Goal: Check status: Check status

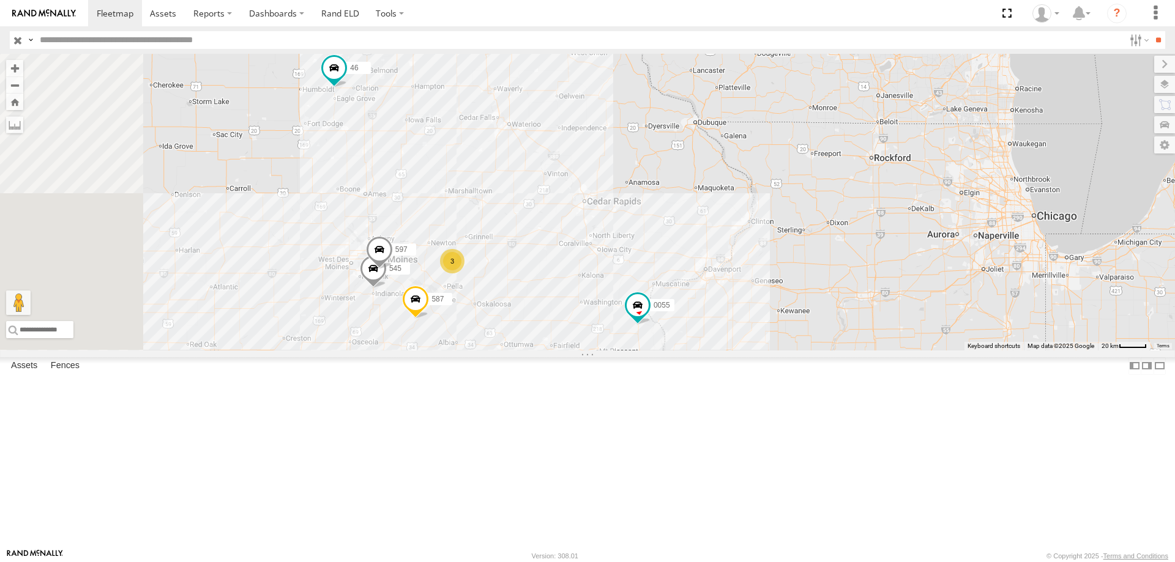
click at [577, 224] on div "0055 587 46 545 3 597" at bounding box center [587, 202] width 1175 height 297
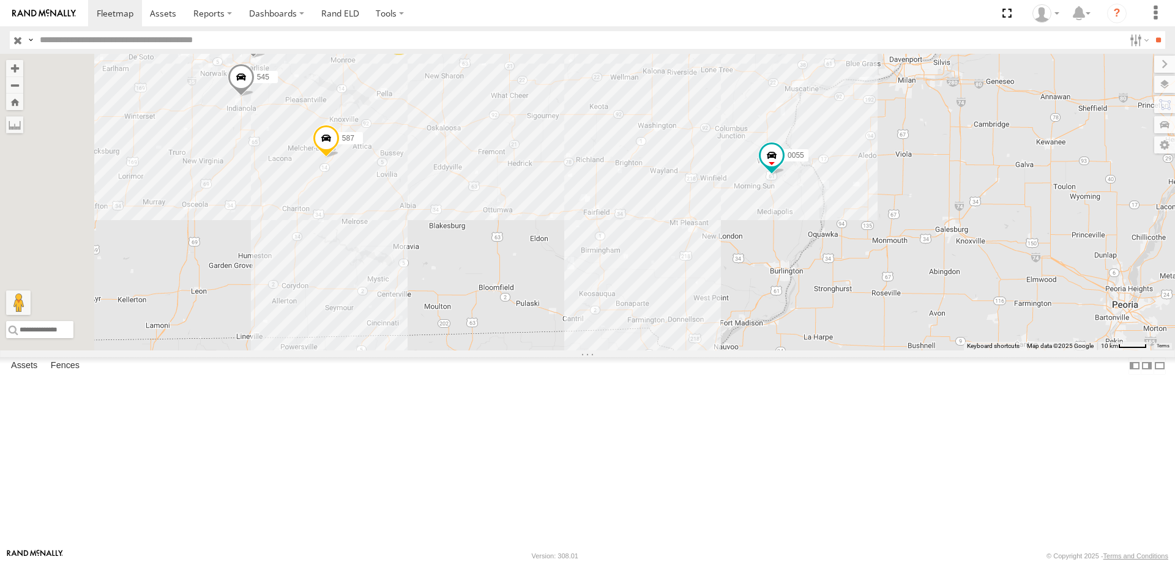
drag, startPoint x: 516, startPoint y: 335, endPoint x: 666, endPoint y: 309, distance: 152.1
click at [666, 309] on div "0055 587 46 545 597 3" at bounding box center [587, 202] width 1175 height 297
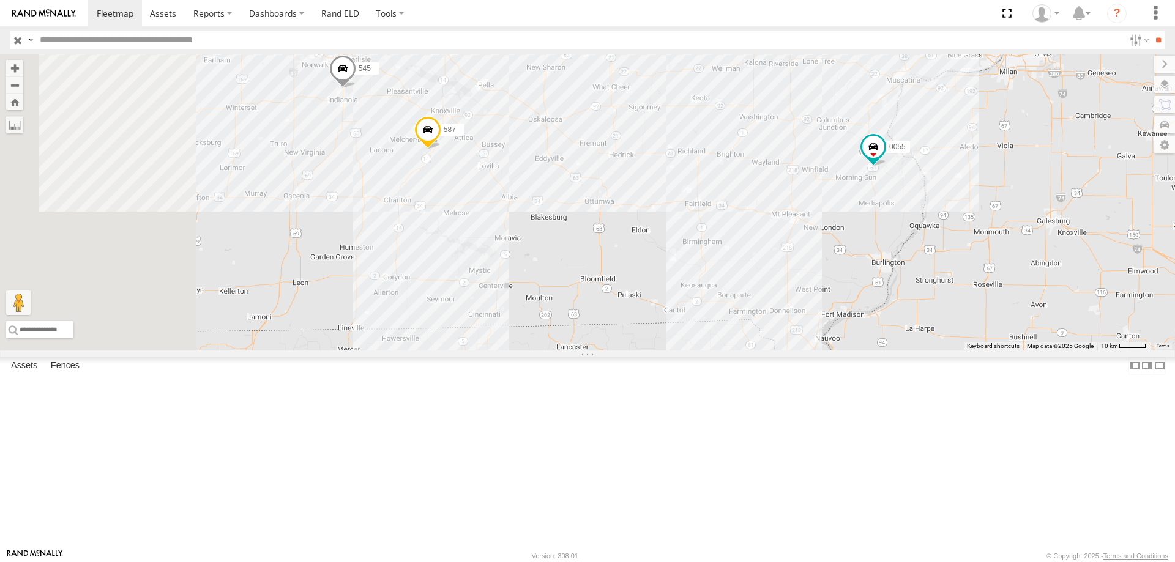
drag, startPoint x: 568, startPoint y: 340, endPoint x: 671, endPoint y: 332, distance: 103.2
click at [671, 332] on div "0055 587 46 545 597 3" at bounding box center [587, 202] width 1175 height 297
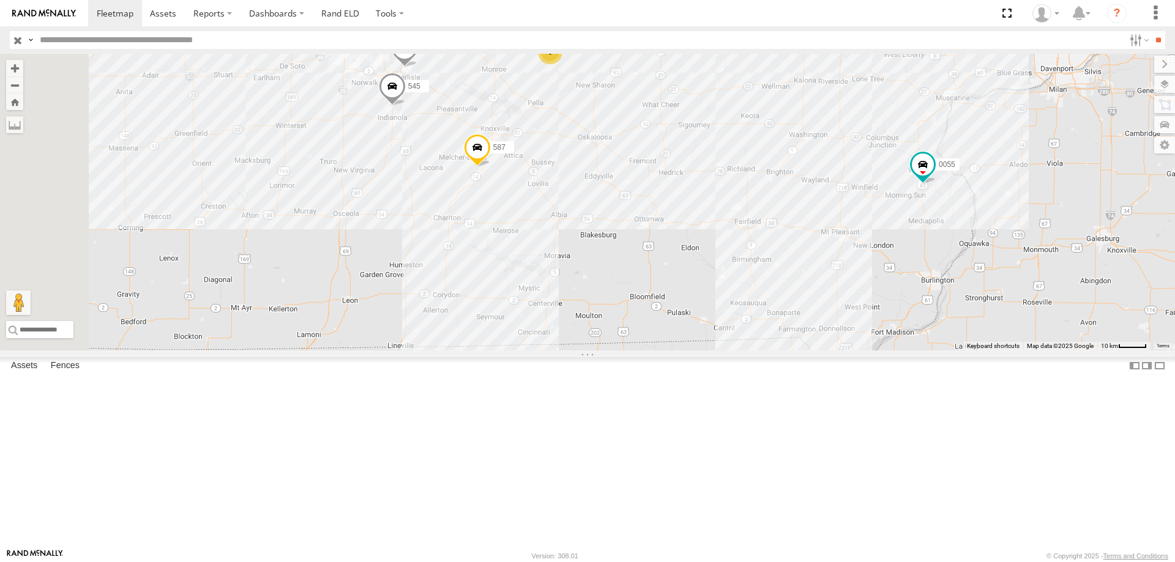
drag, startPoint x: 540, startPoint y: 305, endPoint x: 620, endPoint y: 318, distance: 80.6
click at [620, 318] on div "0055 587 46 545 597 3" at bounding box center [587, 202] width 1175 height 297
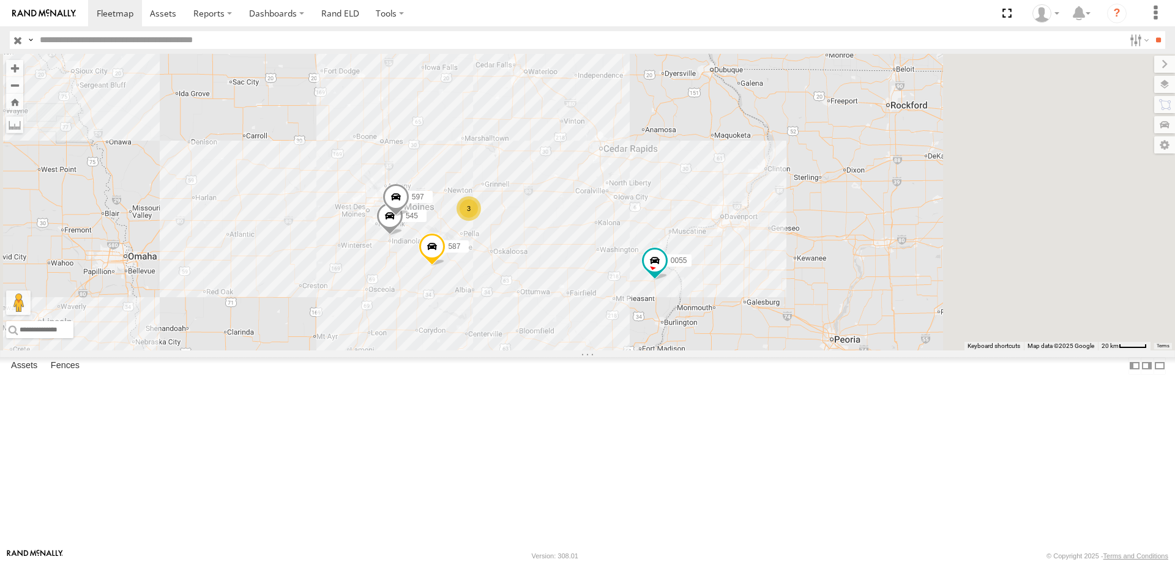
drag, startPoint x: 690, startPoint y: 417, endPoint x: 679, endPoint y: 424, distance: 13.2
click at [679, 351] on div "545 0055 597 587 3 46" at bounding box center [587, 202] width 1175 height 297
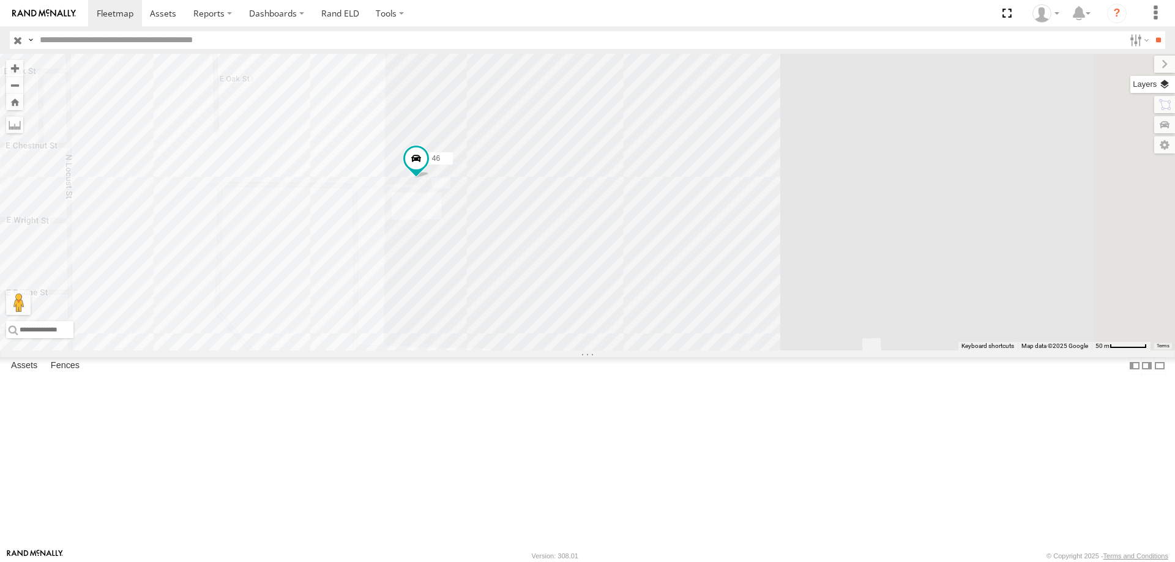
click at [1164, 88] on label at bounding box center [1152, 84] width 45 height 17
click at [0, 0] on span "Overlays" at bounding box center [0, 0] width 0 height 0
click at [0, 0] on span "Basemaps" at bounding box center [0, 0] width 0 height 0
click at [0, 0] on span "Satellite + Roadmap" at bounding box center [0, 0] width 0 height 0
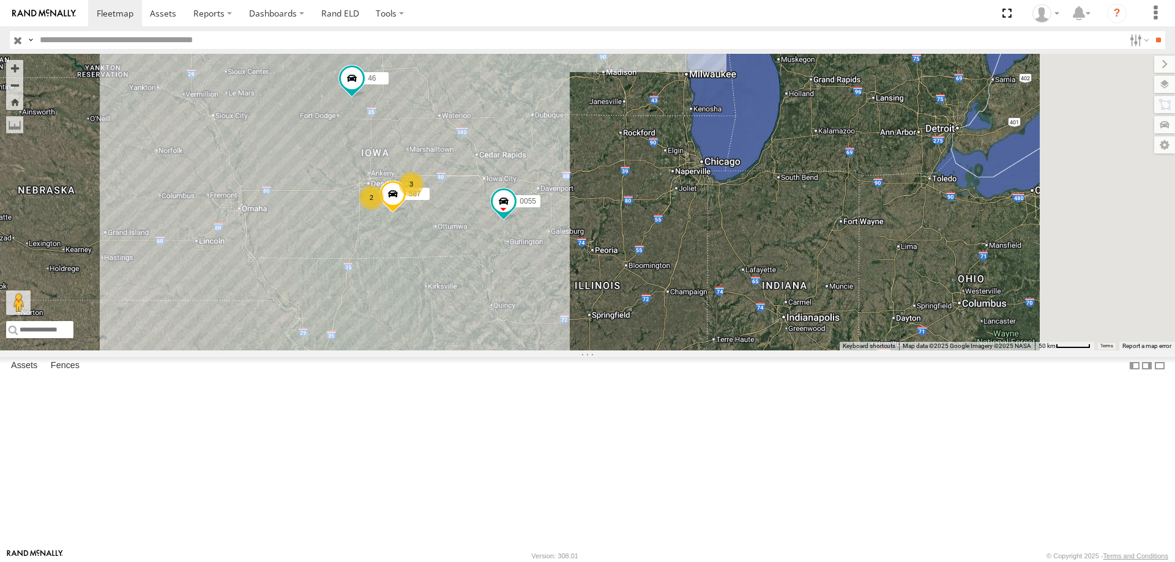
drag, startPoint x: 660, startPoint y: 367, endPoint x: 608, endPoint y: 248, distance: 130.2
click at [608, 248] on div "0055 587 46 2 3" at bounding box center [587, 202] width 1175 height 297
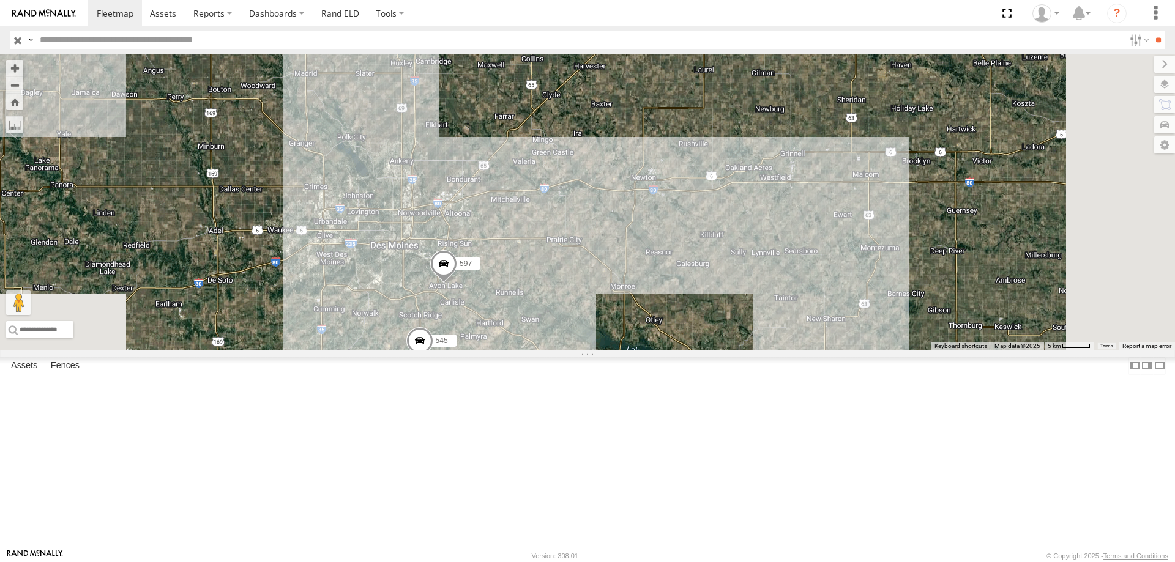
drag, startPoint x: 733, startPoint y: 398, endPoint x: 662, endPoint y: 92, distance: 314.7
click at [662, 92] on div "0055 587 46 597 545" at bounding box center [587, 202] width 1175 height 297
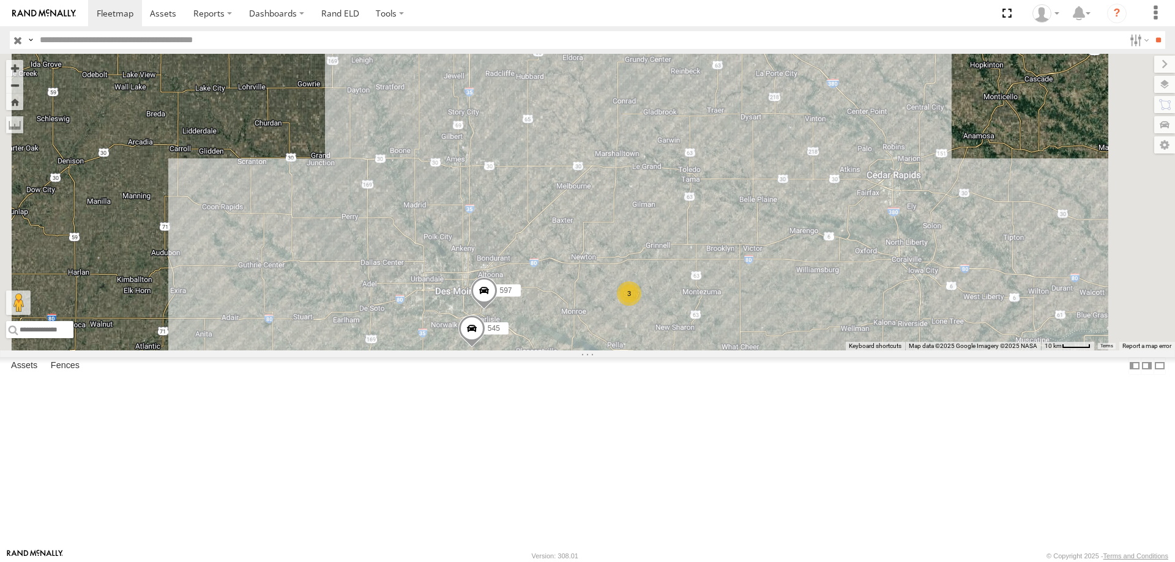
drag, startPoint x: 688, startPoint y: 183, endPoint x: 687, endPoint y: 250, distance: 66.7
click at [687, 250] on div "0055 587 46 597 545 3" at bounding box center [587, 202] width 1175 height 297
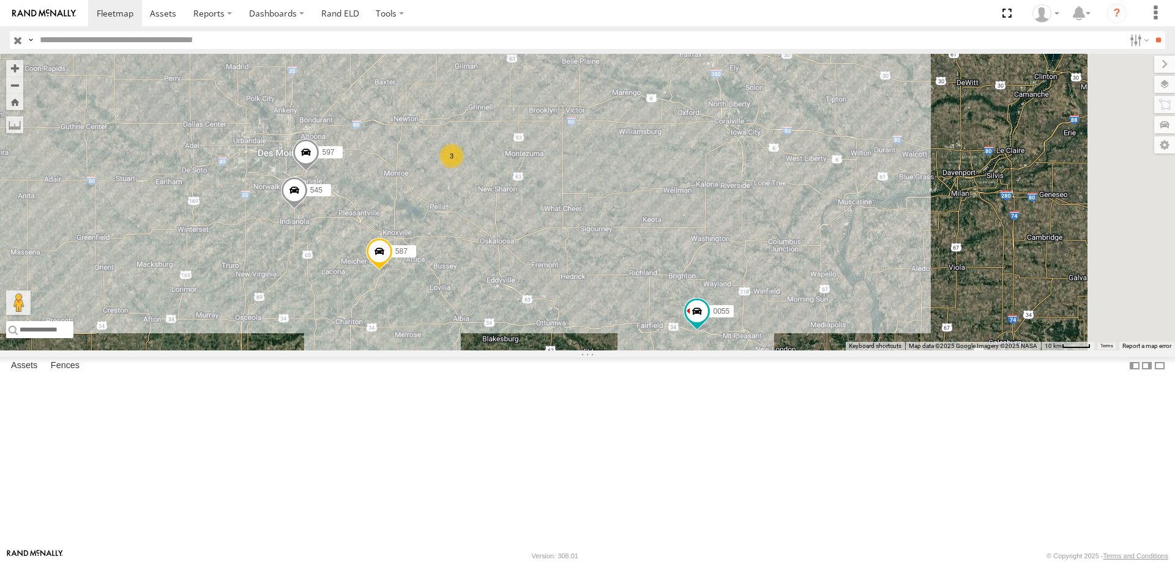
drag, startPoint x: 731, startPoint y: 350, endPoint x: 645, endPoint y: 326, distance: 89.1
click at [645, 326] on div "545 46 597 587 0055 3" at bounding box center [587, 202] width 1175 height 297
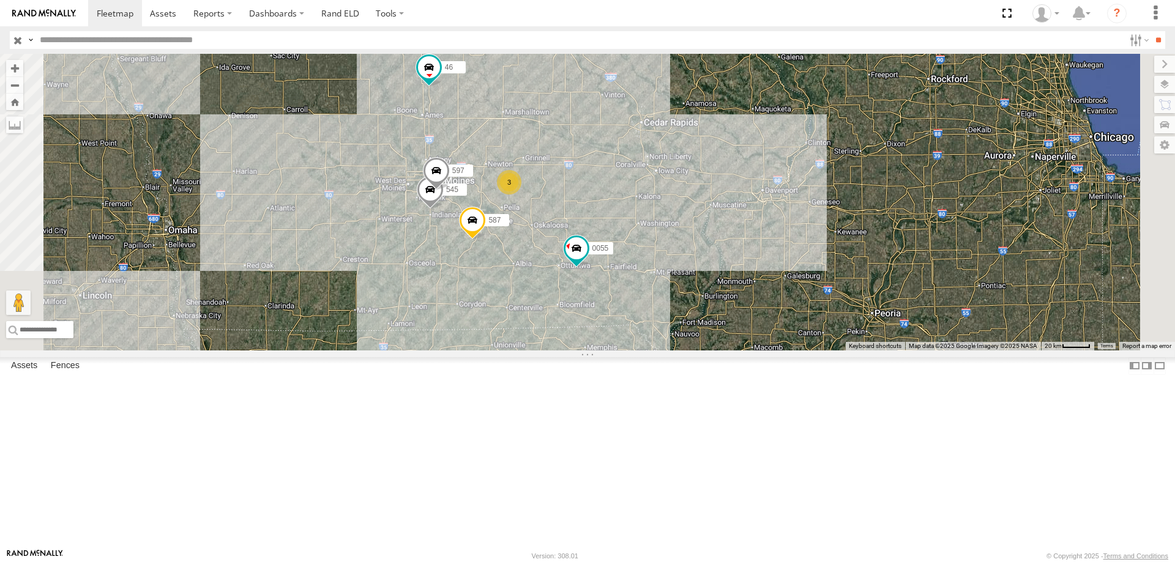
drag, startPoint x: 767, startPoint y: 250, endPoint x: 713, endPoint y: 226, distance: 58.3
click at [713, 226] on div "0055 46 587 545 3 597" at bounding box center [587, 202] width 1175 height 297
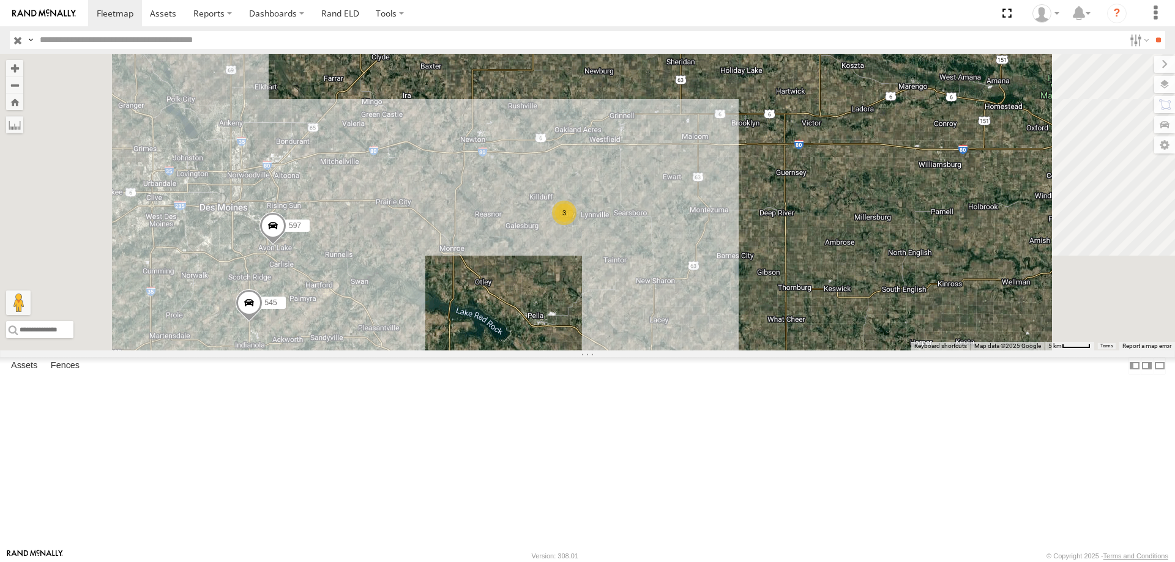
drag, startPoint x: 570, startPoint y: 333, endPoint x: 579, endPoint y: 299, distance: 34.9
click at [579, 299] on div "0055 46 587 545 597 3" at bounding box center [587, 202] width 1175 height 297
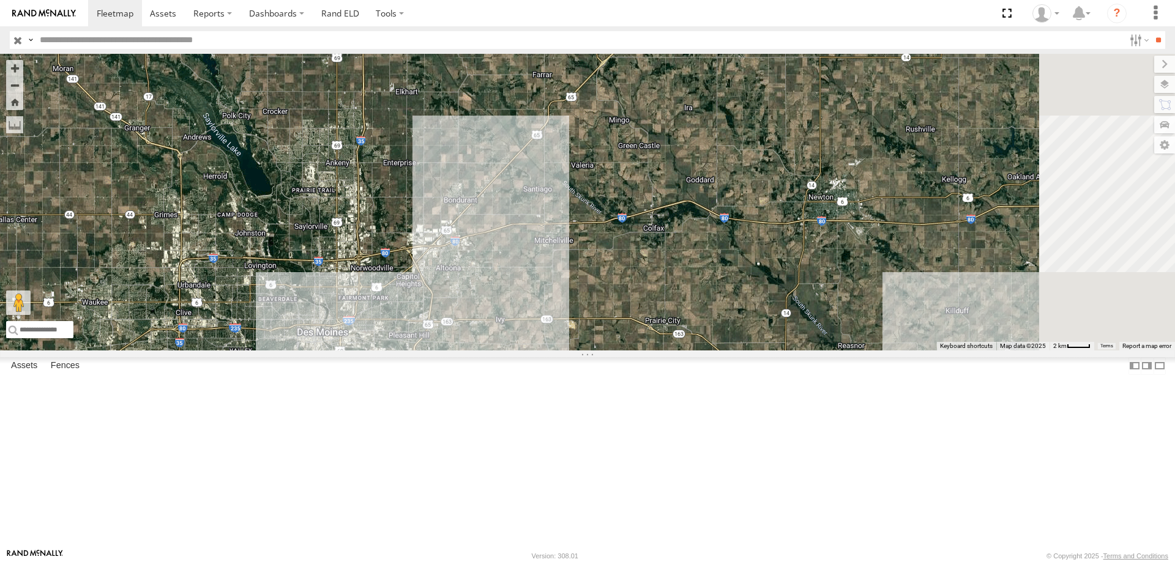
click at [678, 325] on div "0055 46 587 545 597" at bounding box center [587, 202] width 1175 height 297
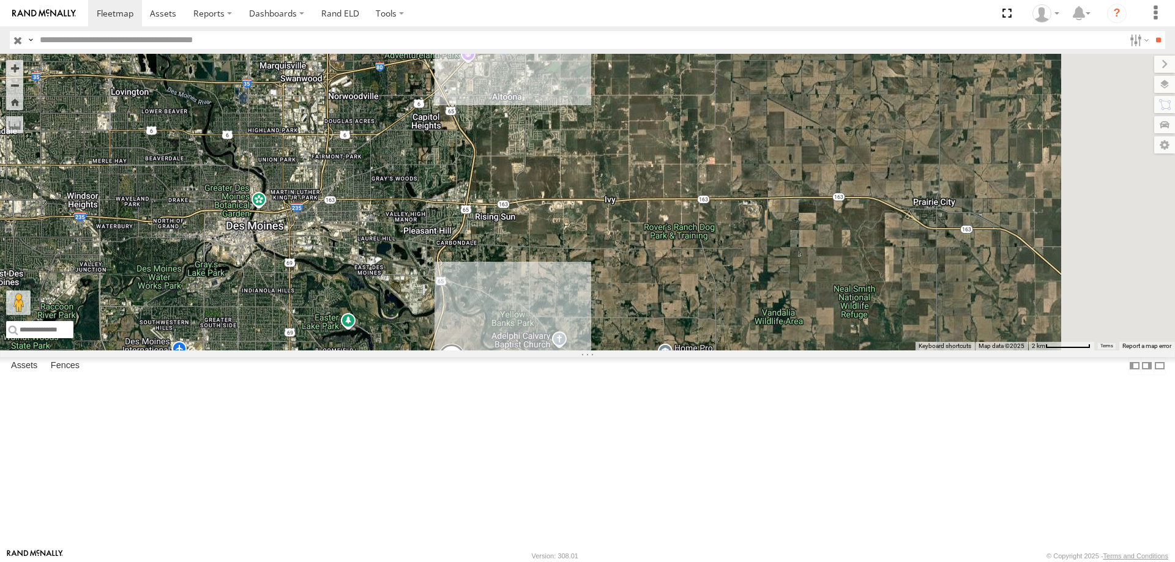
drag, startPoint x: 749, startPoint y: 349, endPoint x: 646, endPoint y: 181, distance: 197.7
click at [646, 181] on div "0055 46 587 545 597" at bounding box center [587, 202] width 1175 height 297
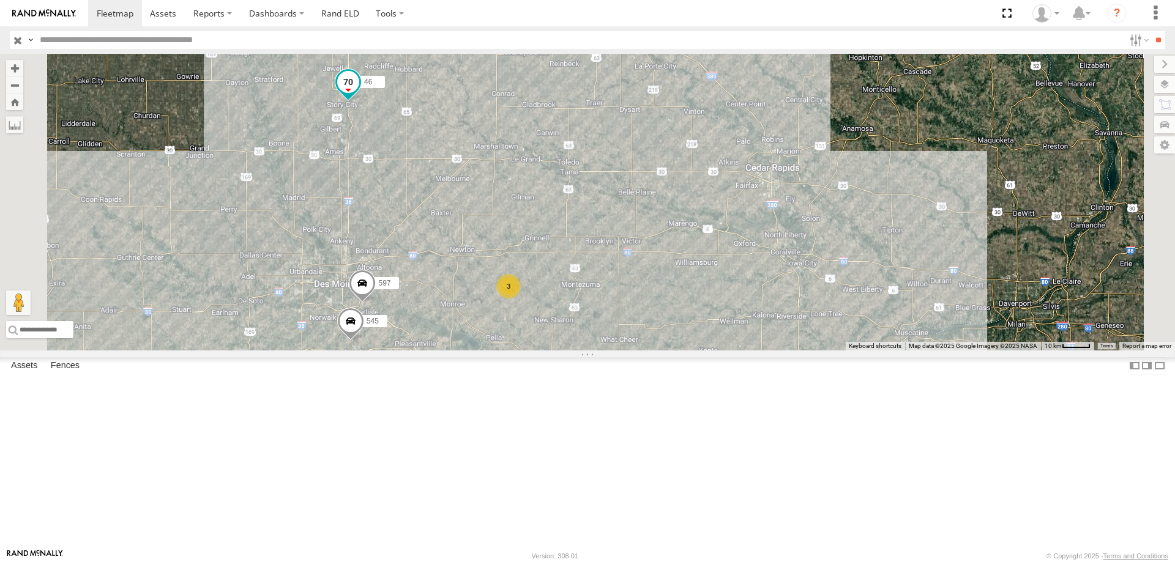
click at [359, 93] on span at bounding box center [348, 82] width 22 height 22
click at [674, 187] on div "0055 46 587 545 597 3 46 Tractor I-35 Story City 42.19739 , -93.57064 South 70 …" at bounding box center [587, 202] width 1175 height 297
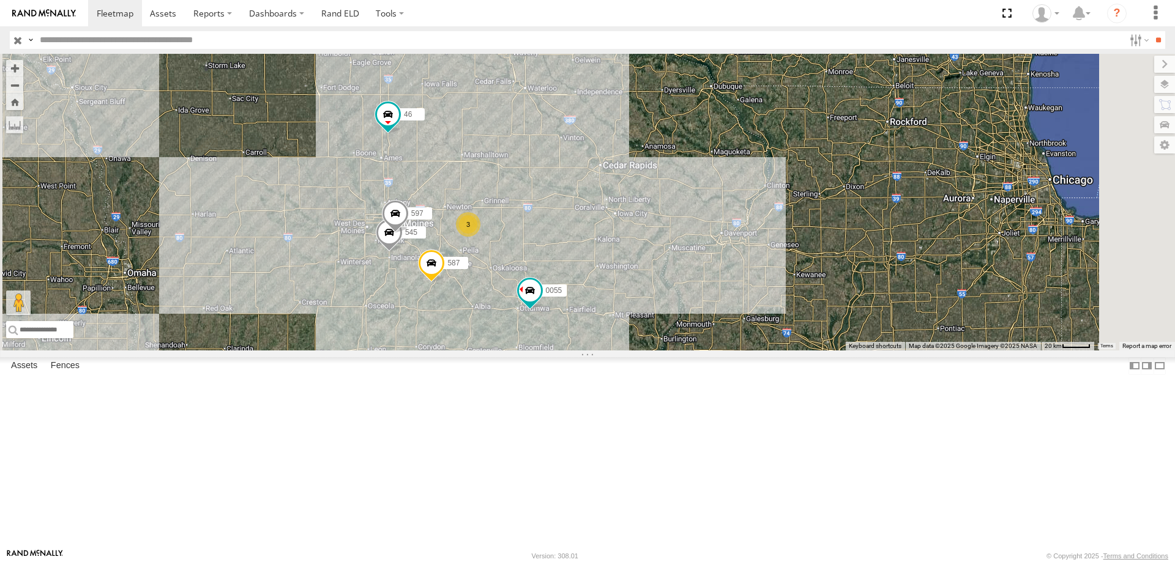
drag, startPoint x: 598, startPoint y: 246, endPoint x: 598, endPoint y: 218, distance: 28.2
click at [598, 218] on div "0055 46 587 545 3 597" at bounding box center [587, 202] width 1175 height 297
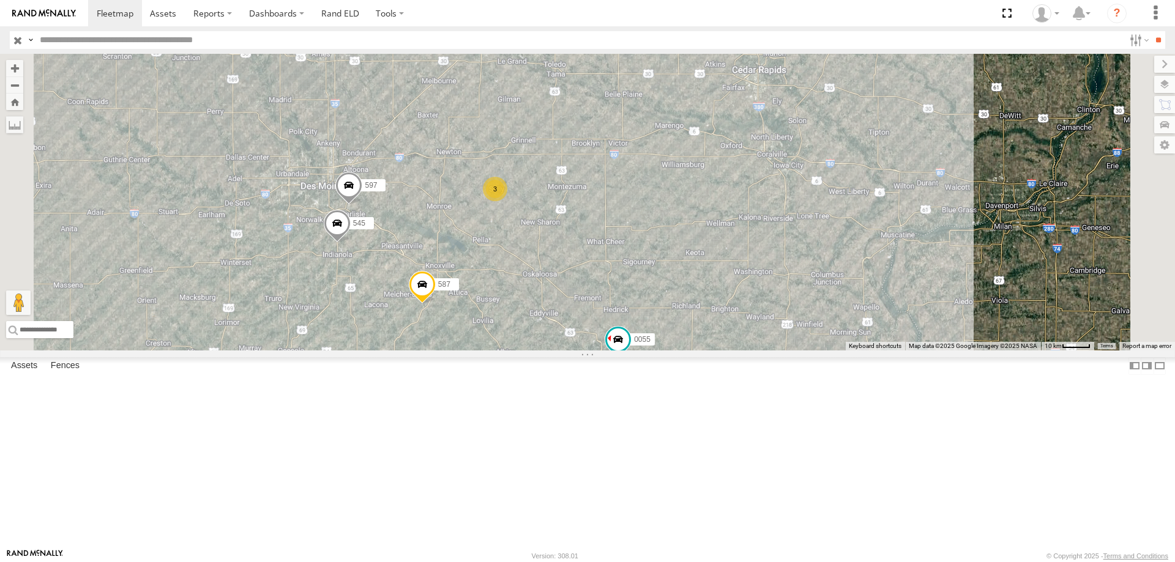
click at [351, 243] on span at bounding box center [337, 226] width 27 height 33
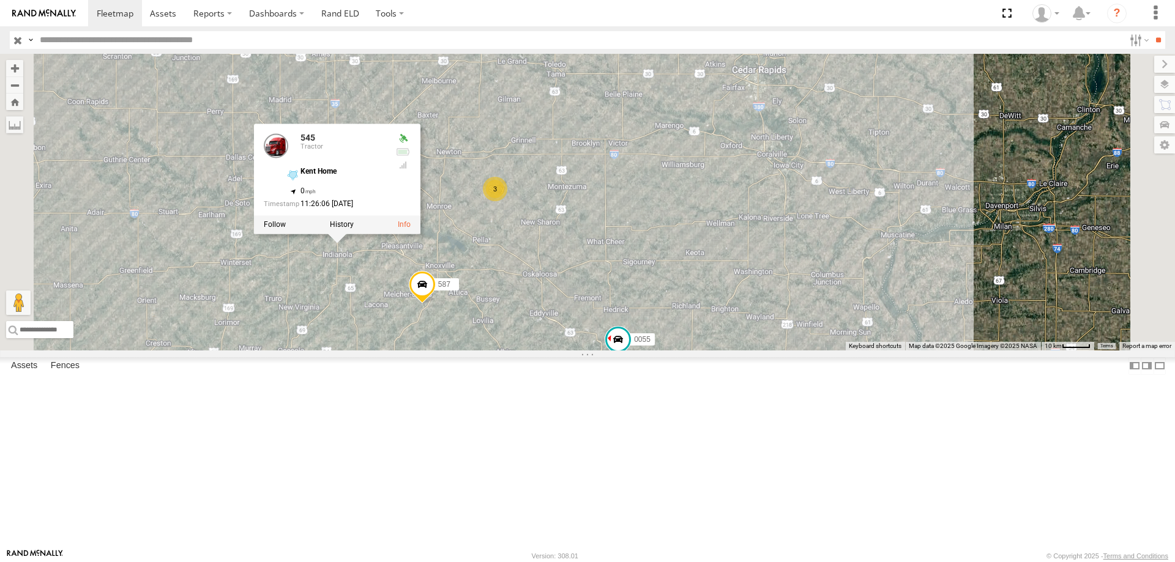
click at [595, 294] on div "0055 46 587 545 597 3 545 Tractor Kent Home 41.39649 , -93.5602 0 11:26:06 [DAT…" at bounding box center [587, 202] width 1175 height 297
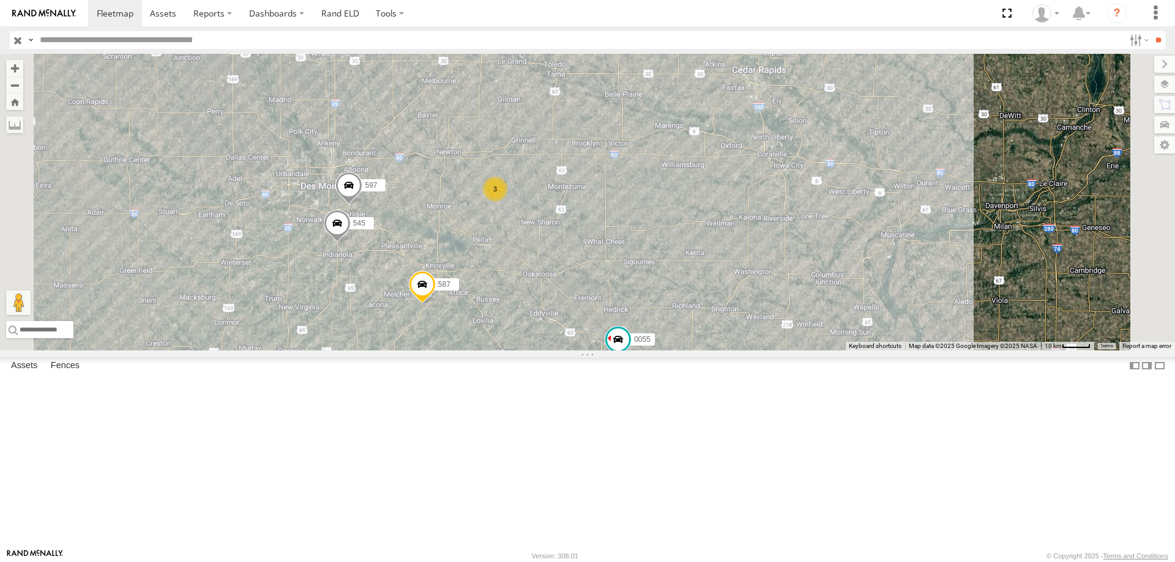
click at [362, 204] on span at bounding box center [348, 187] width 27 height 33
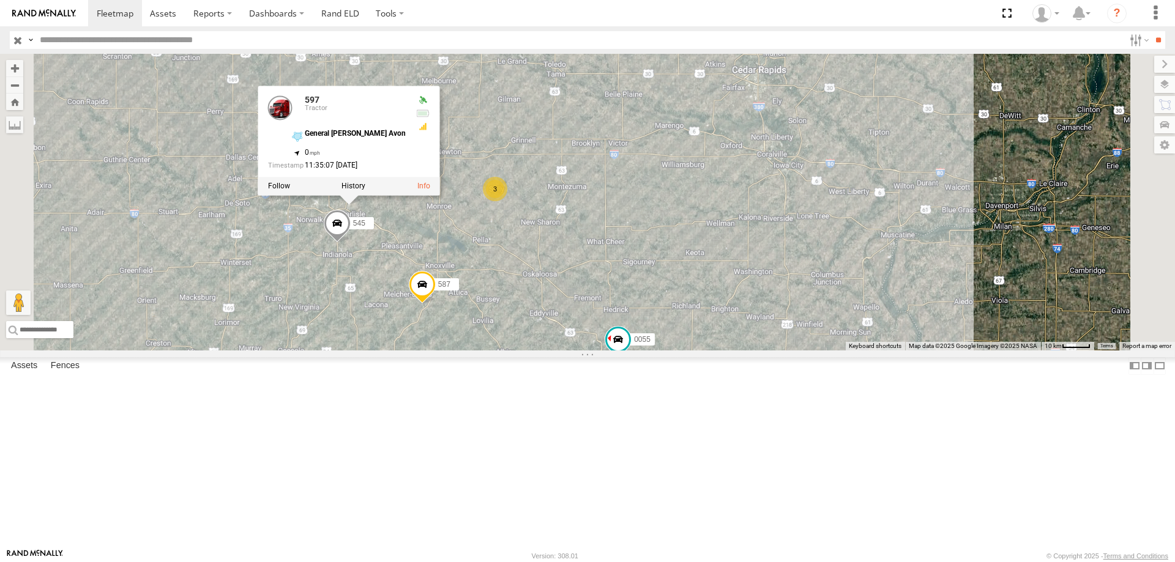
click at [436, 304] on span at bounding box center [422, 287] width 27 height 33
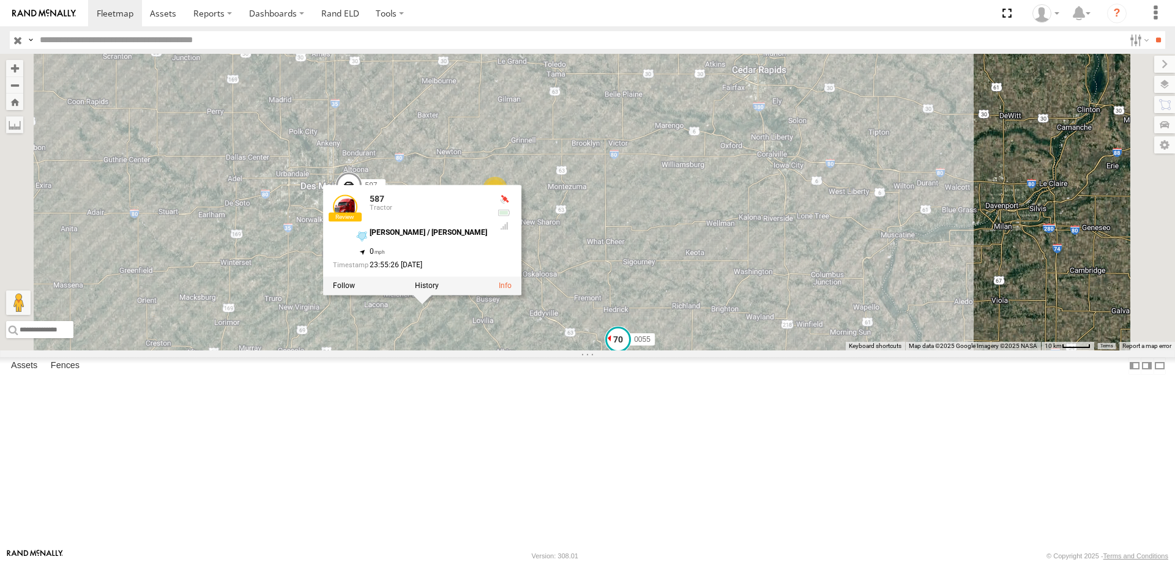
click at [629, 351] on span at bounding box center [618, 340] width 22 height 22
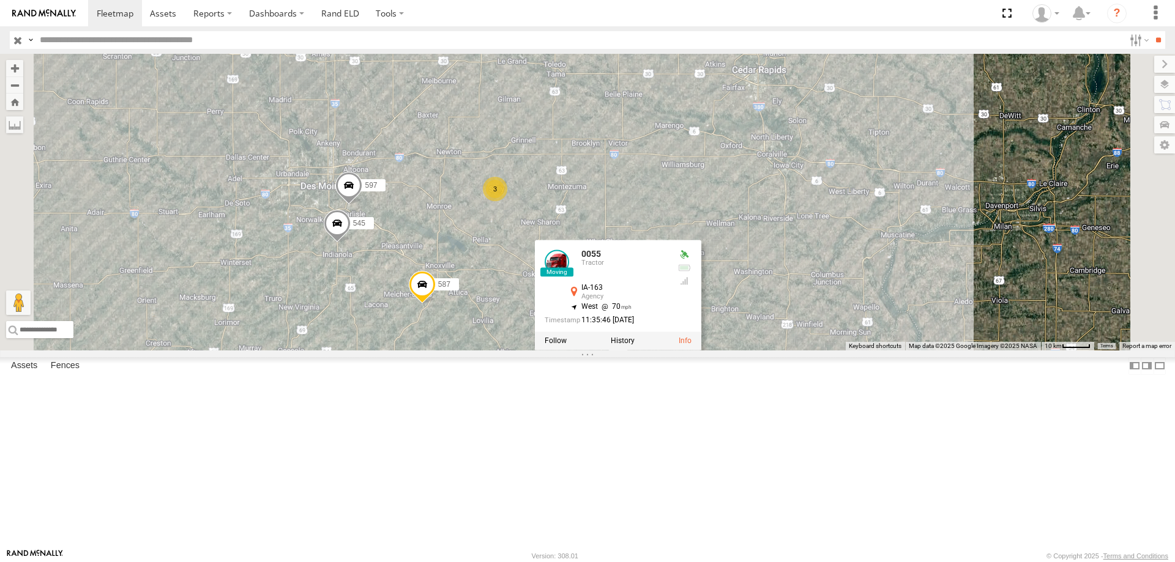
click at [603, 329] on div "0055 46 587 545 597 3 0055 Tractor IA-163 Agency 41.00444 , -92.29847 West 70 1…" at bounding box center [587, 202] width 1175 height 297
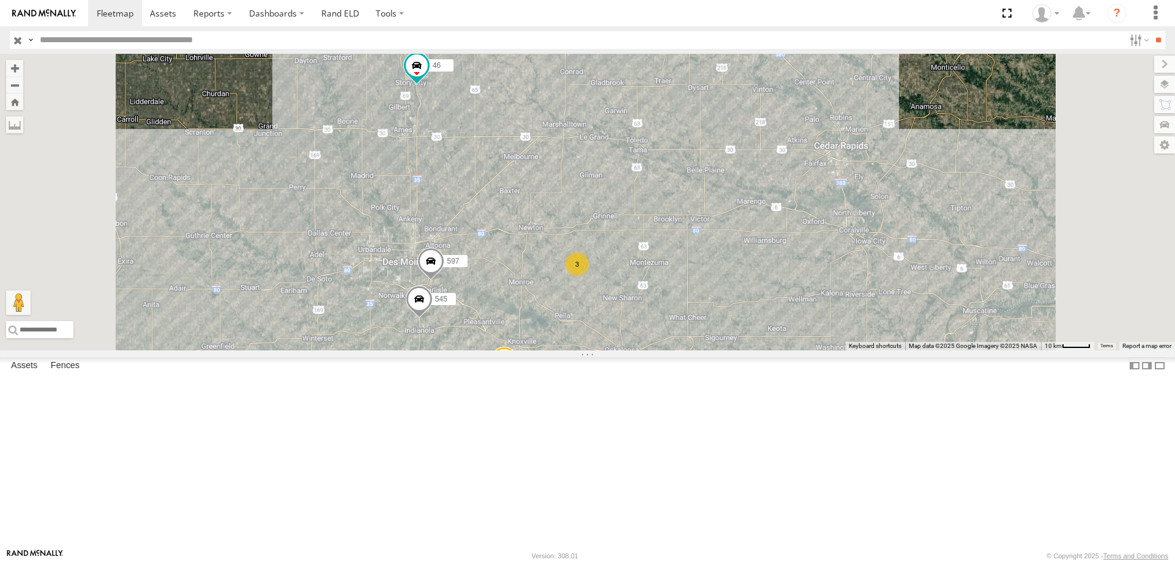
drag, startPoint x: 518, startPoint y: 343, endPoint x: 517, endPoint y: 238, distance: 105.3
click at [517, 238] on div "0055 46 587 545 3 597" at bounding box center [587, 202] width 1175 height 297
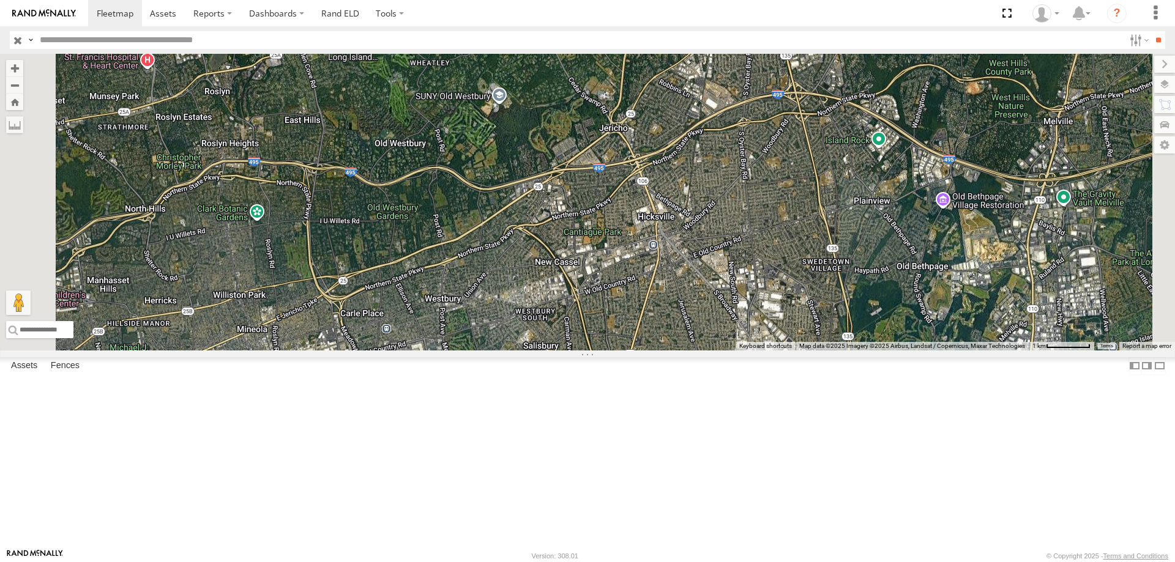
drag, startPoint x: 615, startPoint y: 248, endPoint x: 609, endPoint y: 299, distance: 50.5
click at [609, 299] on div at bounding box center [587, 202] width 1175 height 297
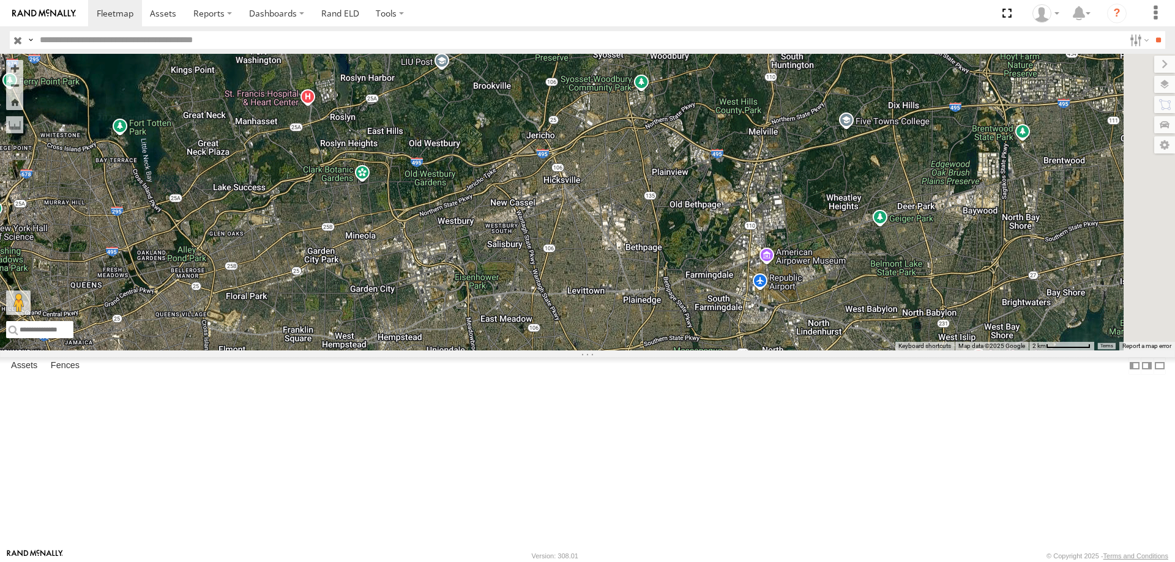
drag, startPoint x: 887, startPoint y: 255, endPoint x: 713, endPoint y: 398, distance: 225.6
click at [713, 351] on div at bounding box center [587, 202] width 1175 height 297
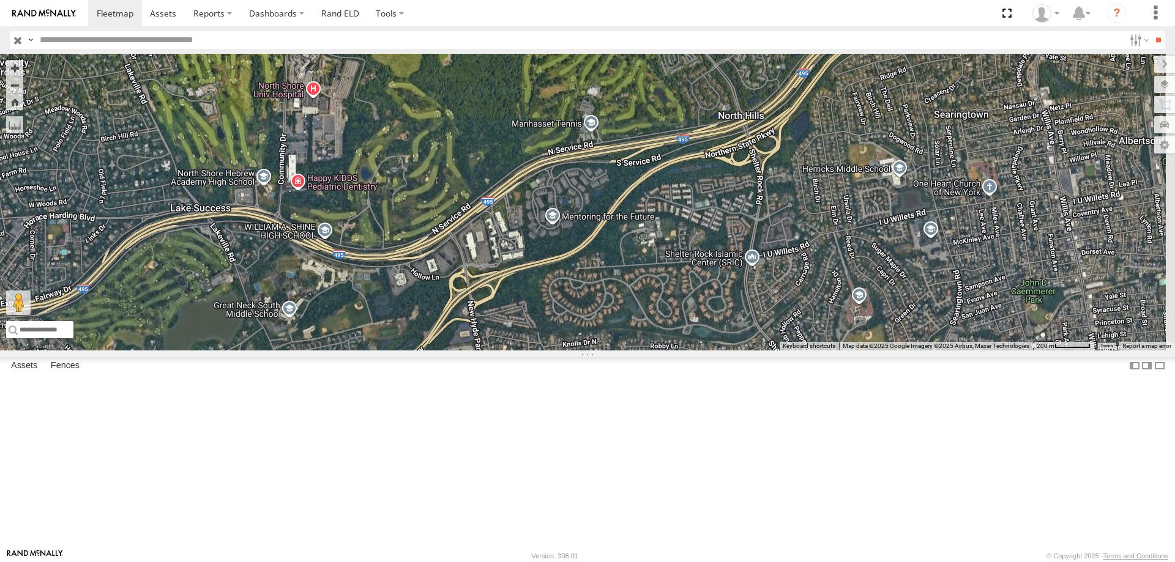
drag, startPoint x: 512, startPoint y: 335, endPoint x: 444, endPoint y: 344, distance: 68.5
click at [444, 344] on div at bounding box center [587, 202] width 1175 height 297
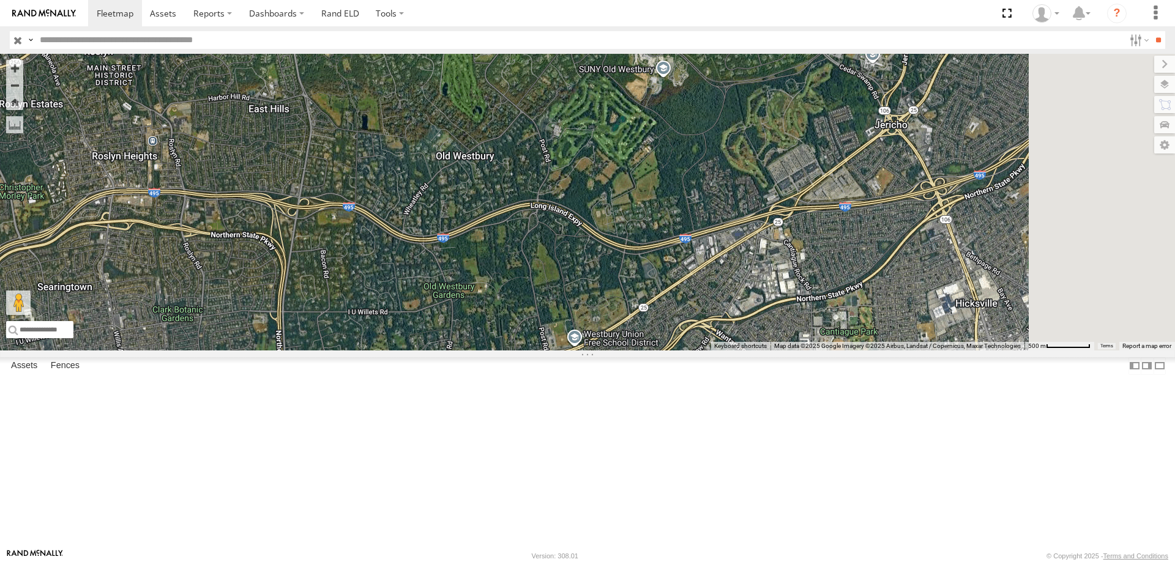
drag, startPoint x: 834, startPoint y: 278, endPoint x: 346, endPoint y: 351, distance: 493.1
click at [346, 351] on div at bounding box center [587, 202] width 1175 height 297
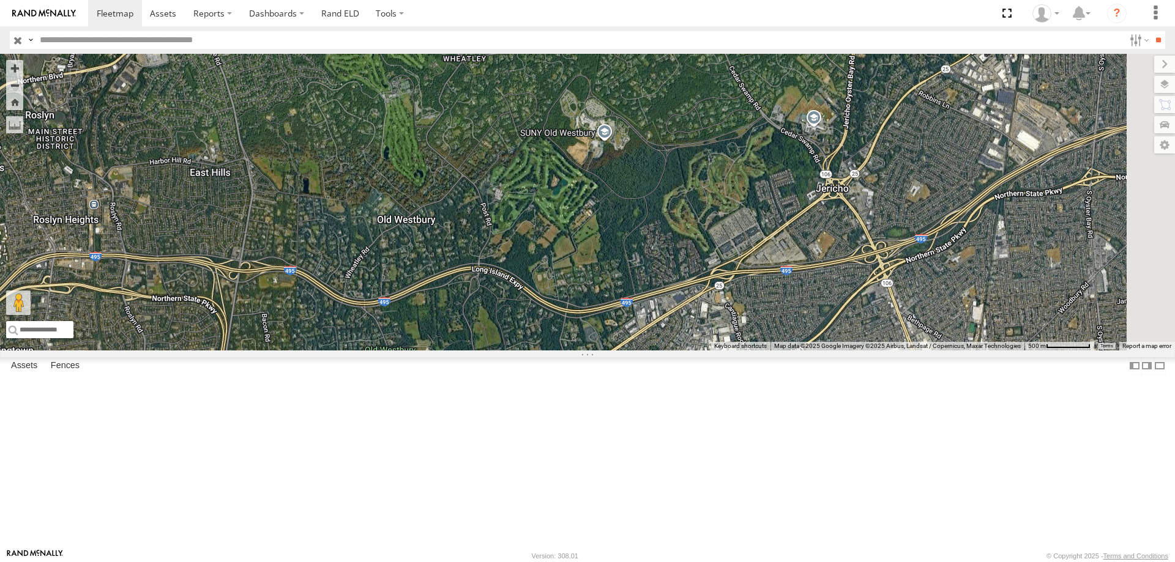
drag, startPoint x: 576, startPoint y: 383, endPoint x: 570, endPoint y: 404, distance: 22.4
click at [570, 351] on div at bounding box center [587, 202] width 1175 height 297
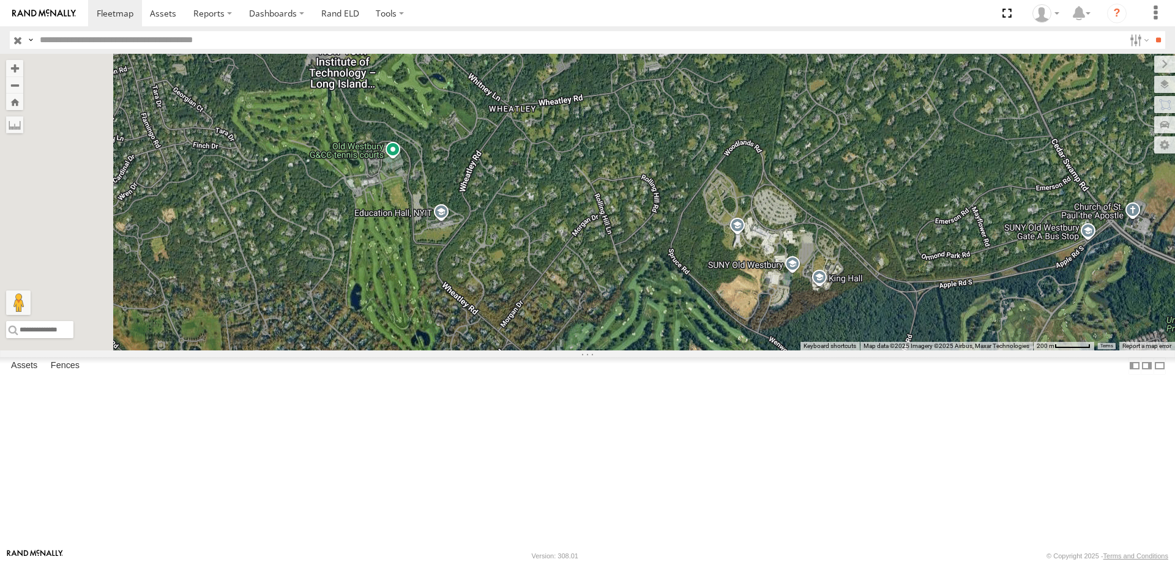
drag, startPoint x: 684, startPoint y: 319, endPoint x: 717, endPoint y: 384, distance: 72.3
click at [717, 351] on div at bounding box center [587, 202] width 1175 height 297
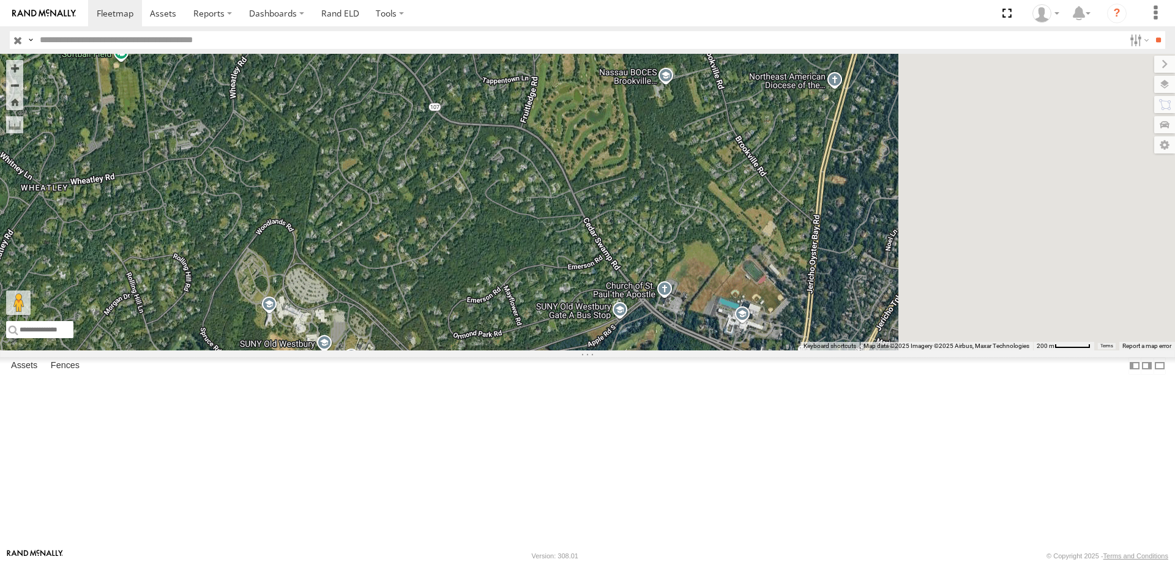
drag, startPoint x: 737, startPoint y: 501, endPoint x: 390, endPoint y: 331, distance: 385.6
click at [335, 351] on div at bounding box center [587, 202] width 1175 height 297
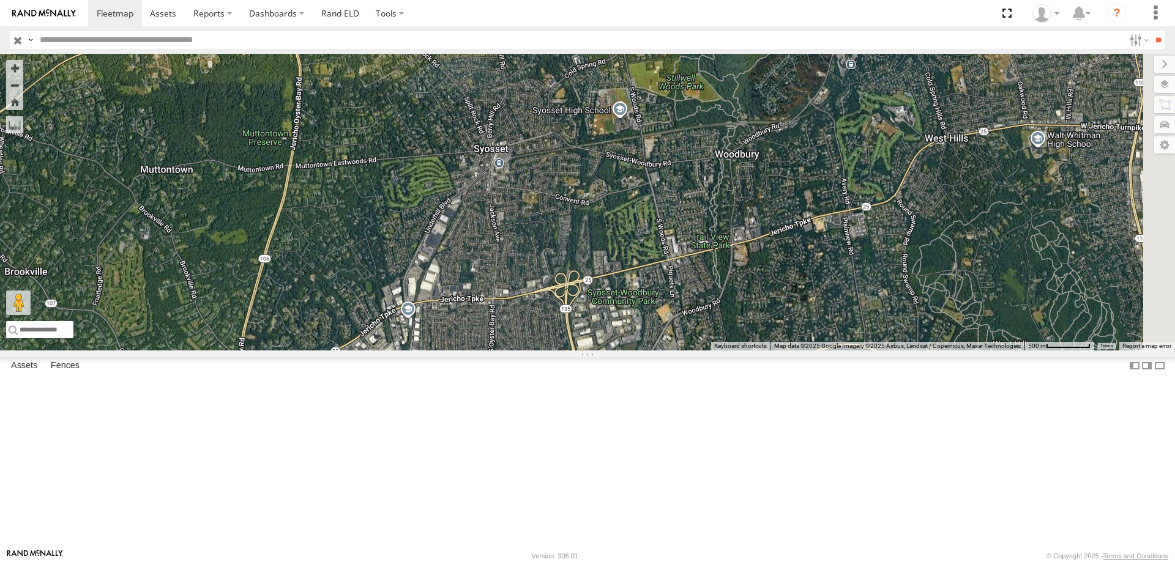
drag, startPoint x: 627, startPoint y: 332, endPoint x: 450, endPoint y: 438, distance: 205.6
click at [450, 351] on div at bounding box center [587, 202] width 1175 height 297
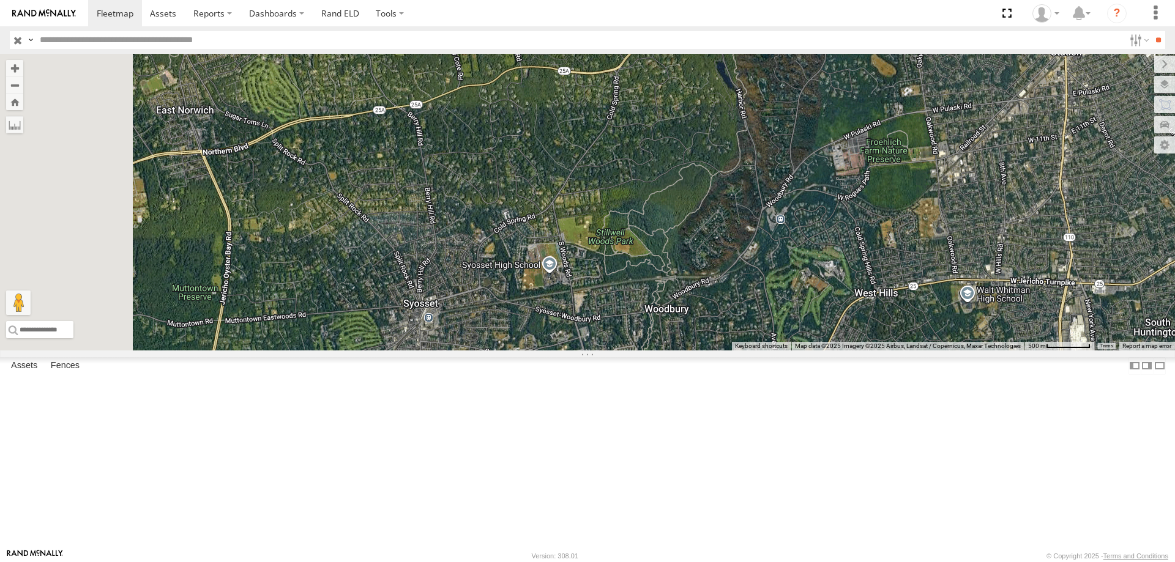
drag, startPoint x: 627, startPoint y: 392, endPoint x: 635, endPoint y: 402, distance: 12.6
click at [635, 351] on div at bounding box center [587, 202] width 1175 height 297
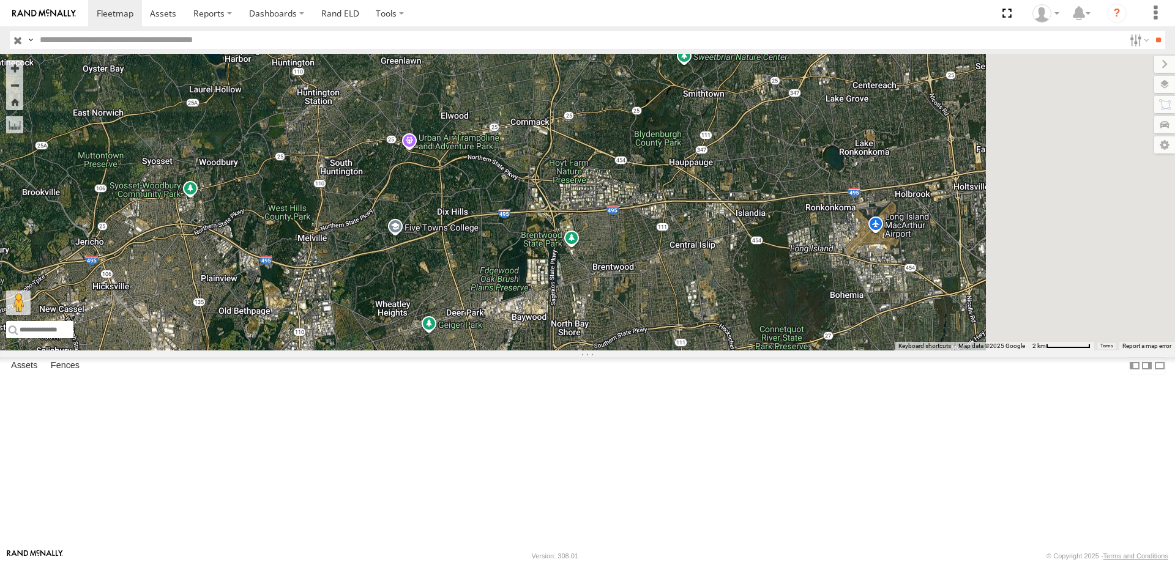
drag, startPoint x: 568, startPoint y: 296, endPoint x: 465, endPoint y: 297, distance: 102.8
click at [465, 297] on div at bounding box center [587, 202] width 1175 height 297
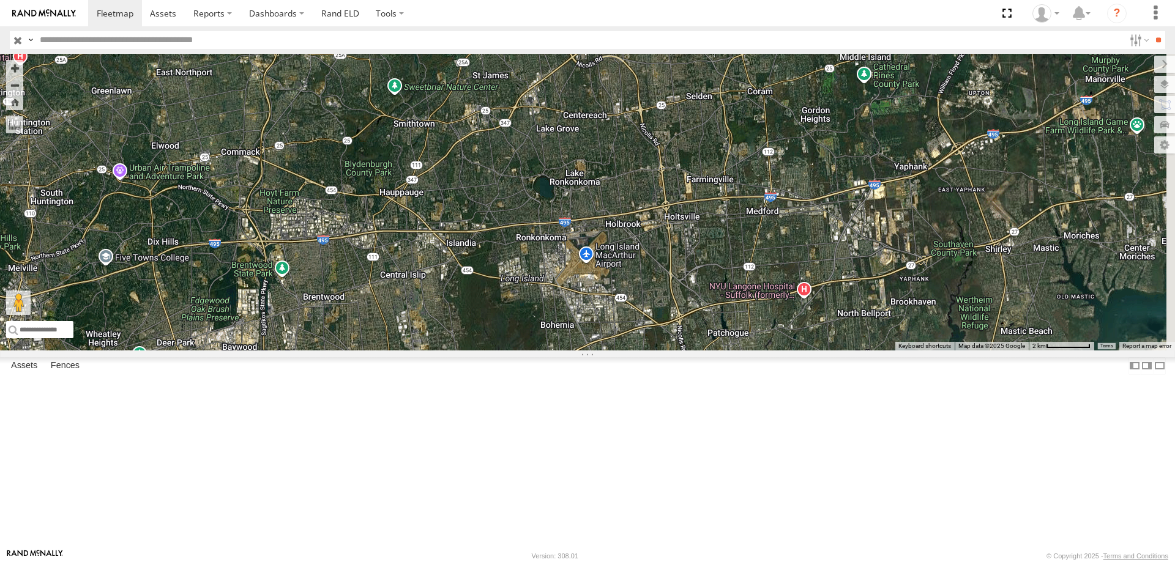
drag, startPoint x: 514, startPoint y: 352, endPoint x: 457, endPoint y: 356, distance: 57.0
click at [457, 351] on div at bounding box center [587, 202] width 1175 height 297
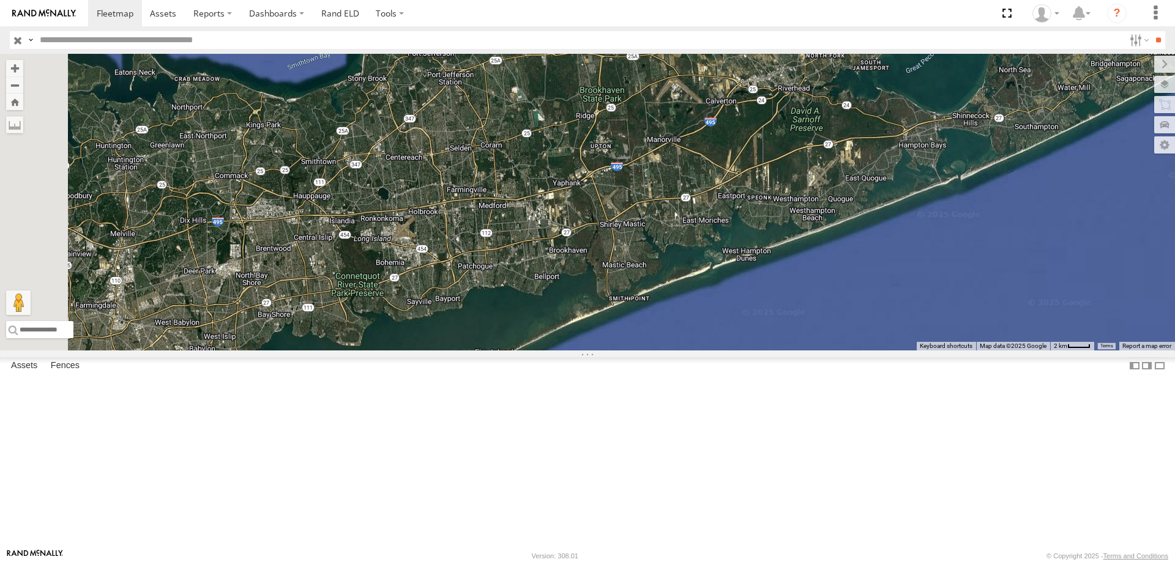
drag, startPoint x: 720, startPoint y: 274, endPoint x: 786, endPoint y: 264, distance: 66.8
click at [786, 264] on div at bounding box center [587, 202] width 1175 height 297
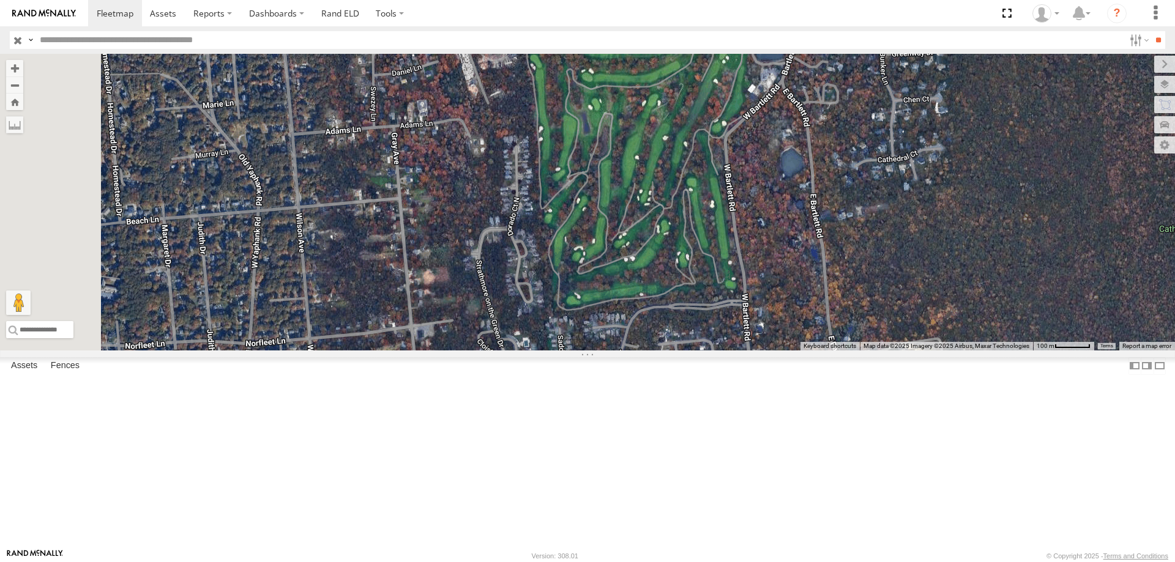
drag, startPoint x: 680, startPoint y: 351, endPoint x: 859, endPoint y: 163, distance: 259.3
click at [859, 163] on div at bounding box center [587, 202] width 1175 height 297
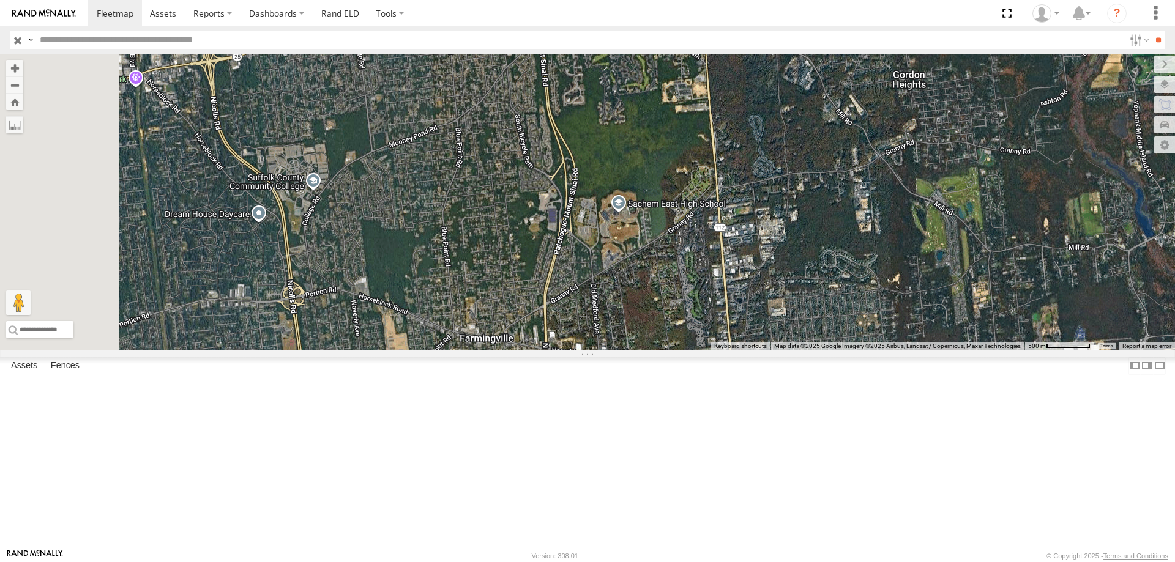
drag, startPoint x: 469, startPoint y: 359, endPoint x: 742, endPoint y: 239, distance: 298.4
click at [742, 239] on div at bounding box center [587, 202] width 1175 height 297
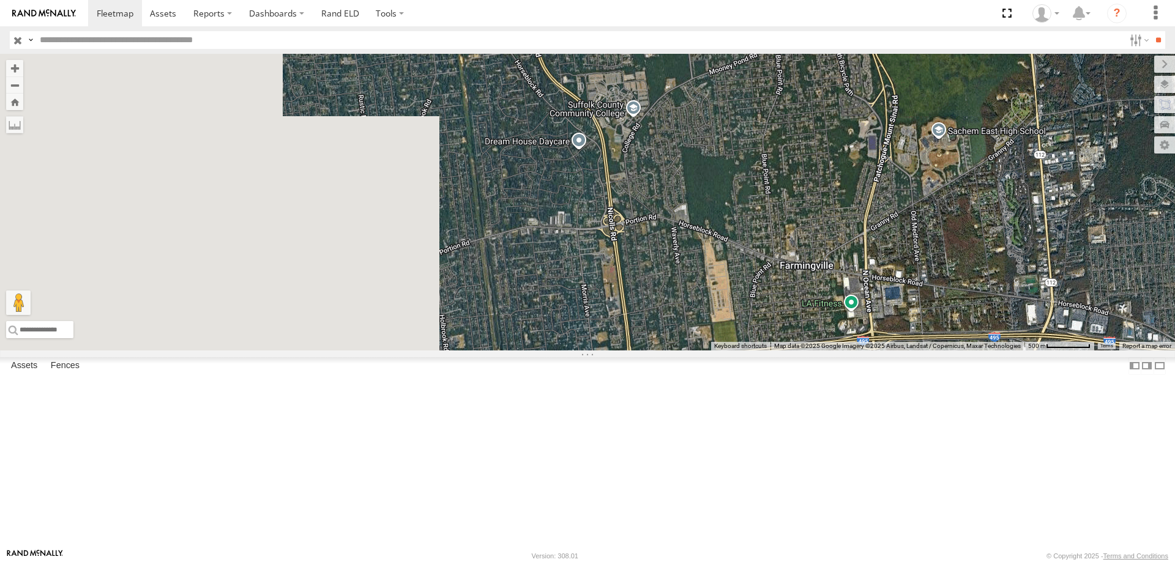
drag, startPoint x: 524, startPoint y: 330, endPoint x: 858, endPoint y: 256, distance: 341.7
click at [858, 256] on div at bounding box center [587, 202] width 1175 height 297
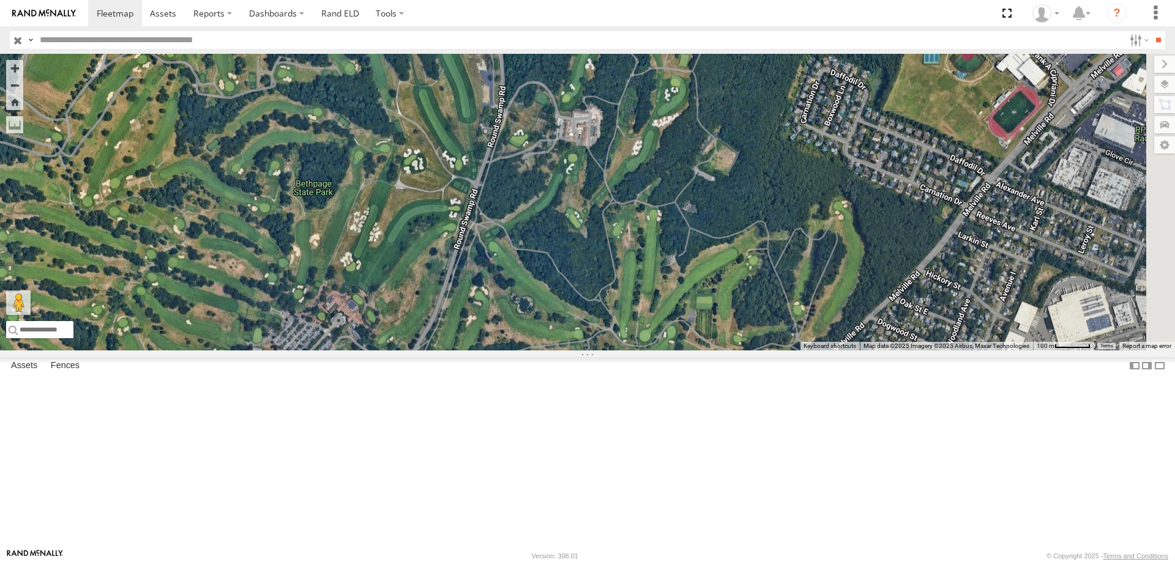
drag, startPoint x: 823, startPoint y: 298, endPoint x: 493, endPoint y: 327, distance: 331.1
click at [493, 327] on div at bounding box center [587, 202] width 1175 height 297
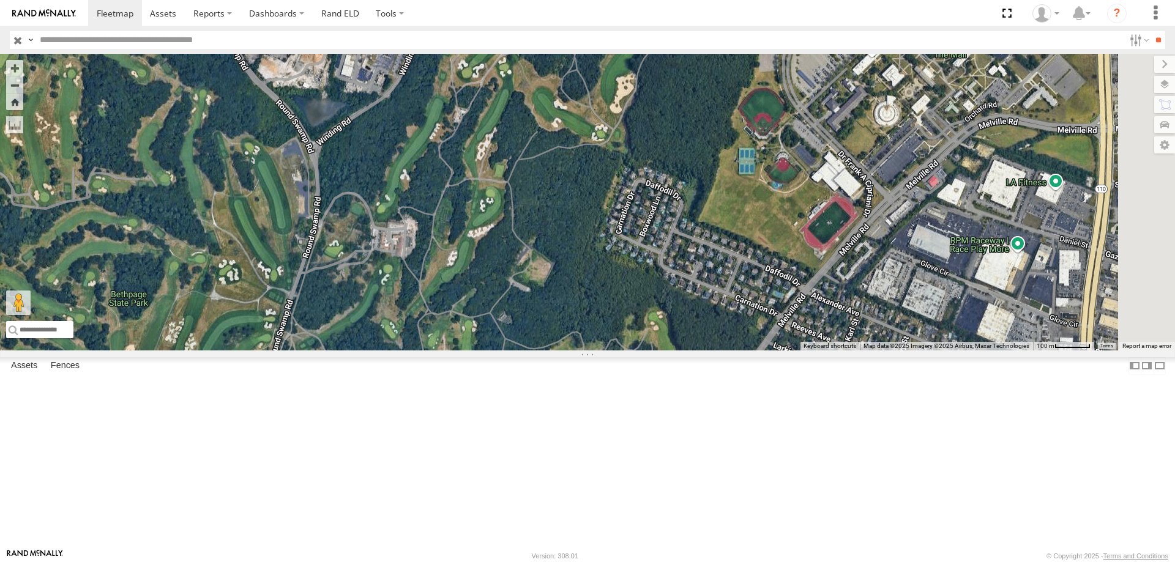
drag, startPoint x: 747, startPoint y: 251, endPoint x: 558, endPoint y: 368, distance: 222.0
click at [558, 351] on div at bounding box center [587, 202] width 1175 height 297
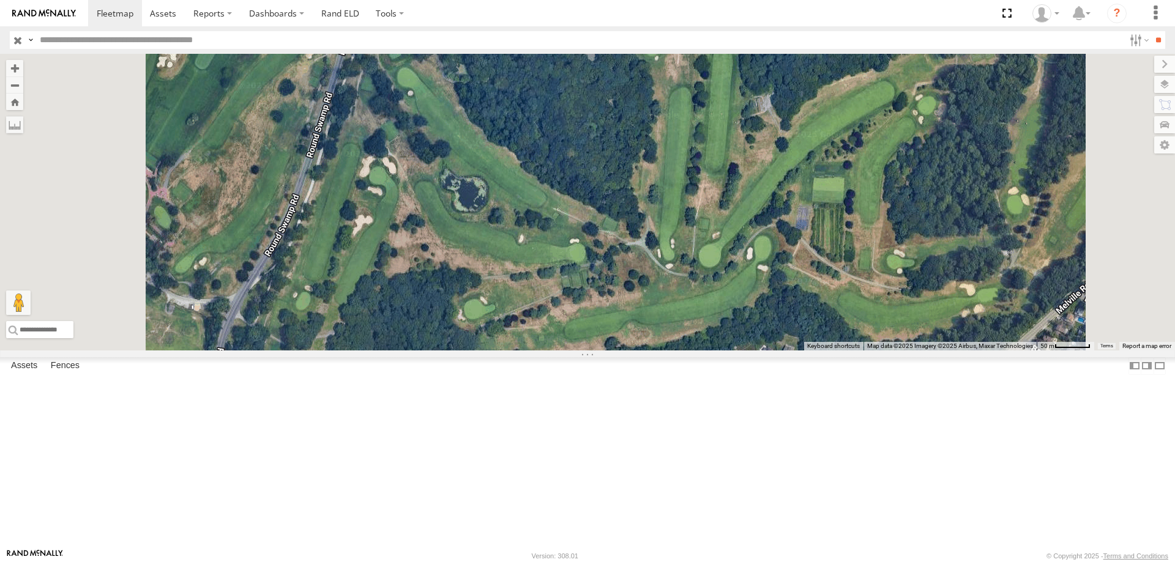
drag, startPoint x: 664, startPoint y: 398, endPoint x: 693, endPoint y: 222, distance: 179.3
click at [693, 222] on div at bounding box center [587, 202] width 1175 height 297
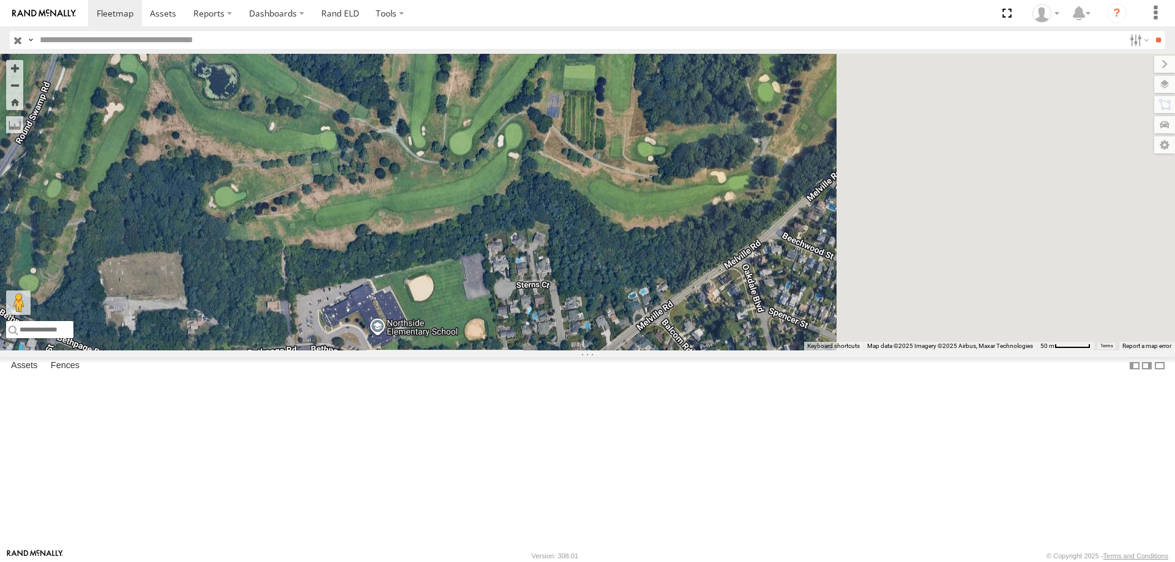
drag, startPoint x: 542, startPoint y: 259, endPoint x: 514, endPoint y: 244, distance: 31.2
click at [514, 244] on div at bounding box center [587, 202] width 1175 height 297
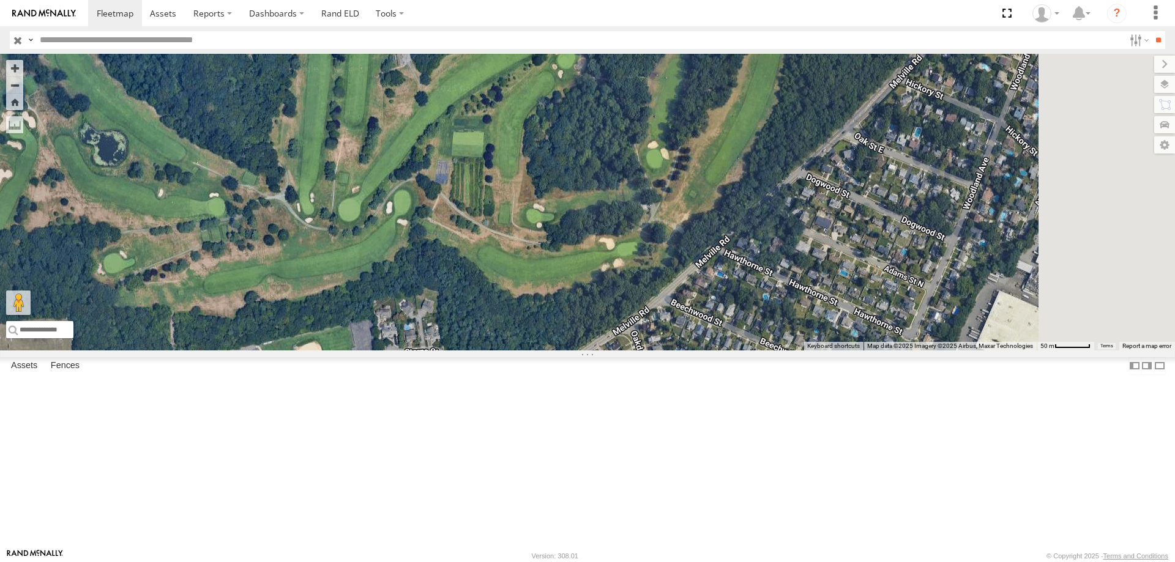
drag, startPoint x: 748, startPoint y: 234, endPoint x: 649, endPoint y: 288, distance: 112.8
click at [649, 288] on div at bounding box center [587, 202] width 1175 height 297
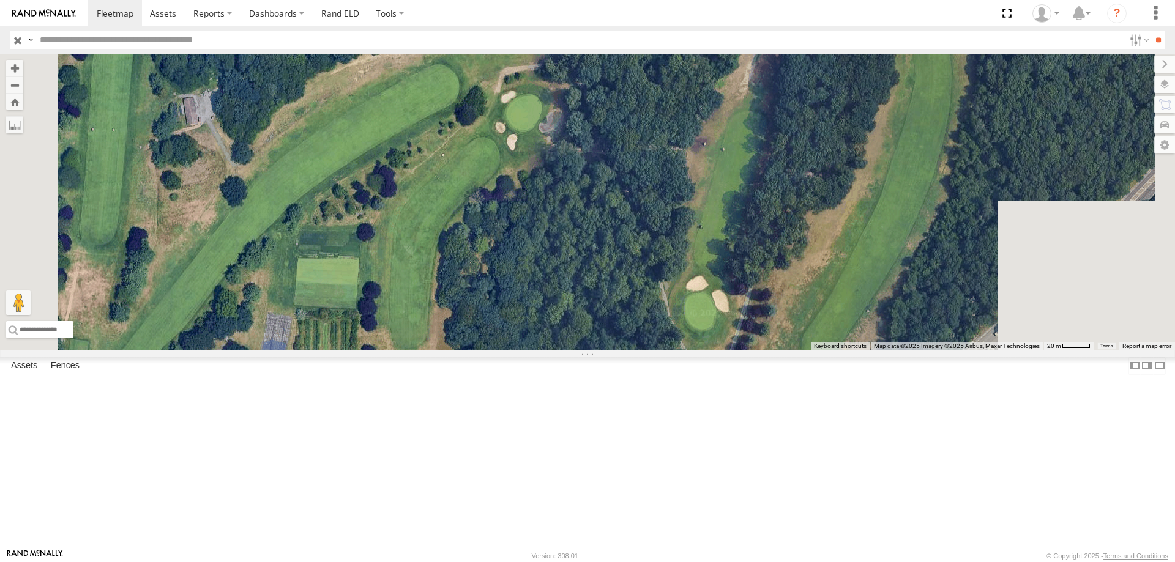
drag, startPoint x: 674, startPoint y: 176, endPoint x: 639, endPoint y: 319, distance: 148.0
click at [639, 319] on div at bounding box center [587, 202] width 1175 height 297
